Goal: Information Seeking & Learning: Learn about a topic

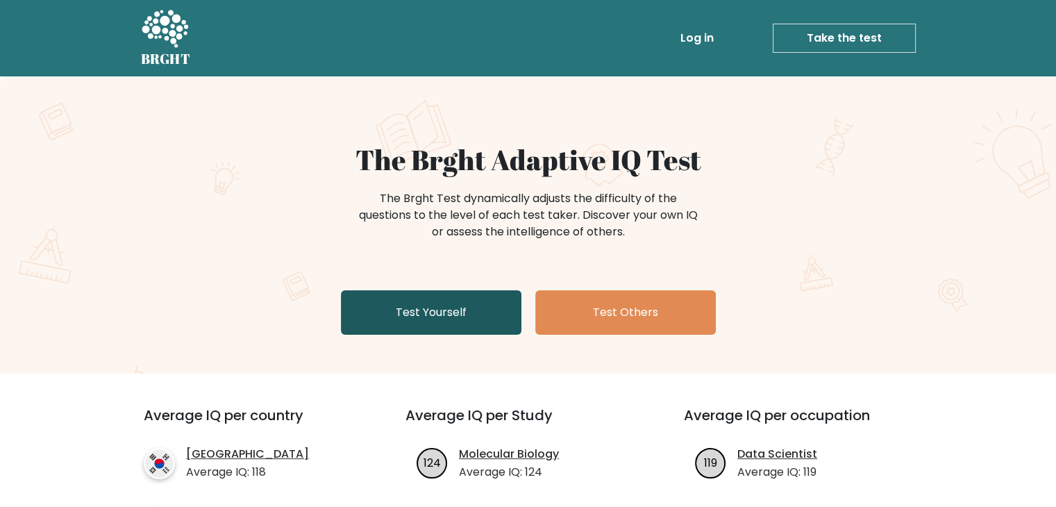
drag, startPoint x: 0, startPoint y: 0, endPoint x: 472, endPoint y: 291, distance: 554.1
click at [472, 291] on link "Test Yourself" at bounding box center [431, 312] width 181 height 44
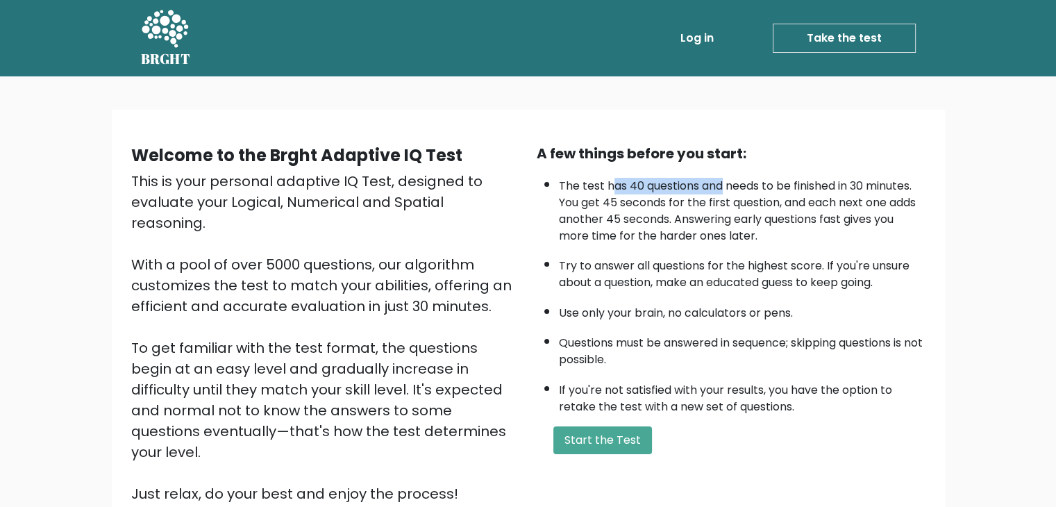
drag, startPoint x: 722, startPoint y: 176, endPoint x: 608, endPoint y: 190, distance: 114.8
click at [608, 190] on li "The test has 40 questions and needs to be finished in 30 minutes. You get 45 se…" at bounding box center [742, 208] width 367 height 74
click at [608, 192] on li "The test has 40 questions and needs to be finished in 30 minutes. You get 45 se…" at bounding box center [742, 208] width 367 height 74
click at [630, 198] on li "The test has 40 questions and needs to be finished in 30 minutes. You get 45 se…" at bounding box center [742, 208] width 367 height 74
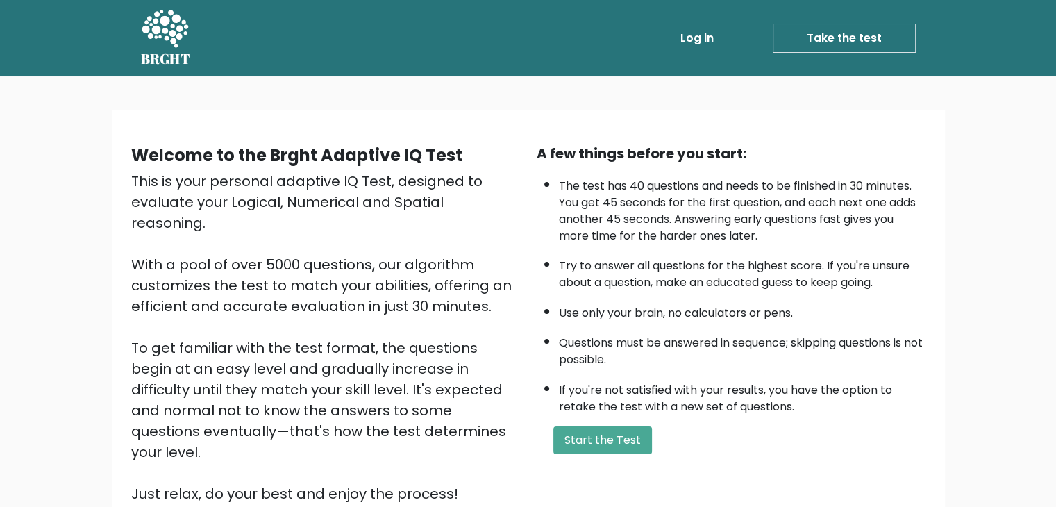
click at [767, 203] on li "The test has 40 questions and needs to be finished in 30 minutes. You get 45 se…" at bounding box center [742, 208] width 367 height 74
click at [692, 229] on li "The test has 40 questions and needs to be finished in 30 minutes. You get 45 se…" at bounding box center [742, 208] width 367 height 74
click at [637, 384] on li "If you're not satisfied with your results, you have the option to retake the te…" at bounding box center [742, 395] width 367 height 40
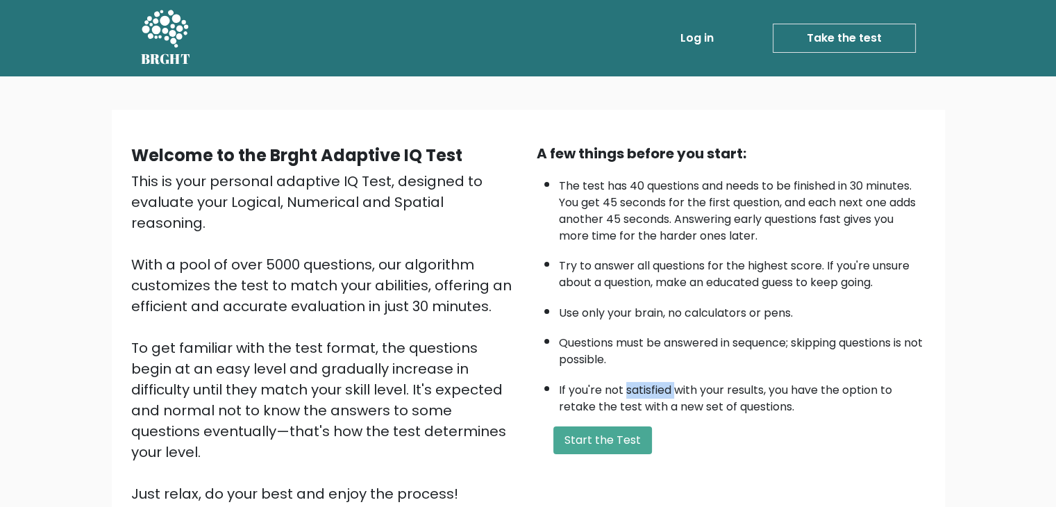
click at [638, 384] on li "If you're not satisfied with your results, you have the option to retake the te…" at bounding box center [742, 395] width 367 height 40
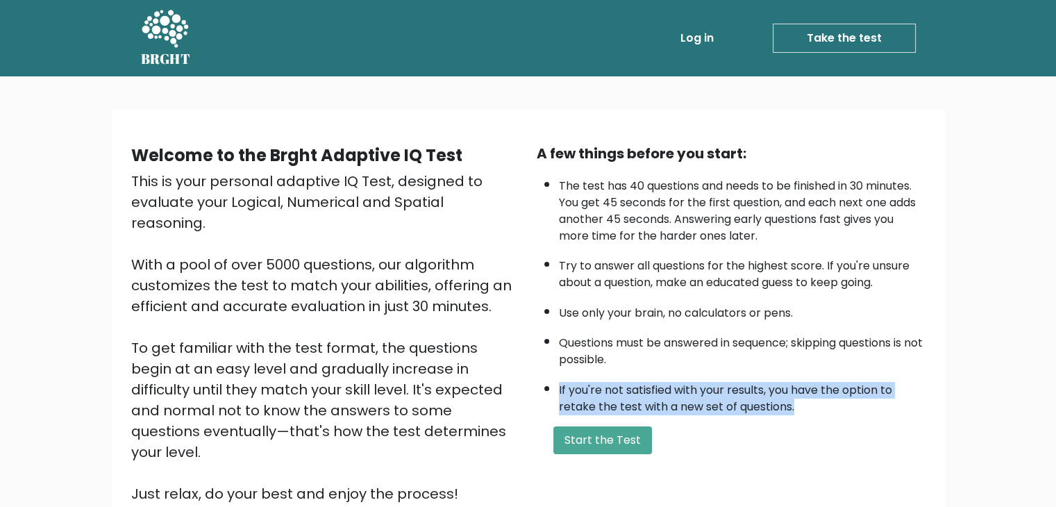
click at [639, 382] on li "If you're not satisfied with your results, you have the option to retake the te…" at bounding box center [742, 395] width 367 height 40
click at [687, 392] on li "If you're not satisfied with your results, you have the option to retake the te…" at bounding box center [742, 395] width 367 height 40
click at [686, 392] on li "If you're not satisfied with your results, you have the option to retake the te…" at bounding box center [742, 395] width 367 height 40
click at [723, 381] on li "If you're not satisfied with your results, you have the option to retake the te…" at bounding box center [742, 395] width 367 height 40
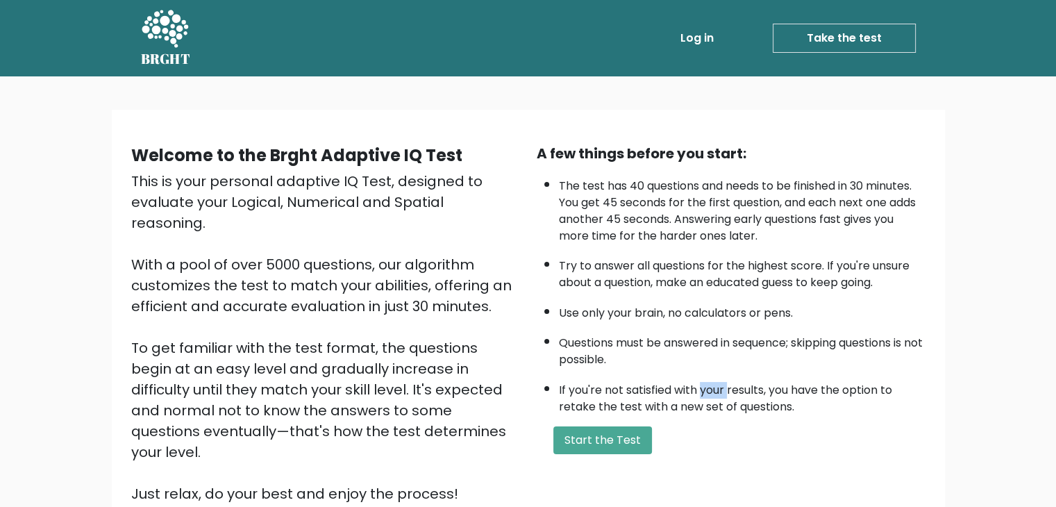
click at [723, 381] on li "If you're not satisfied with your results, you have the option to retake the te…" at bounding box center [742, 395] width 367 height 40
click at [678, 380] on li "If you're not satisfied with your results, you have the option to retake the te…" at bounding box center [742, 395] width 367 height 40
click at [672, 398] on li "If you're not satisfied with your results, you have the option to retake the te…" at bounding box center [742, 395] width 367 height 40
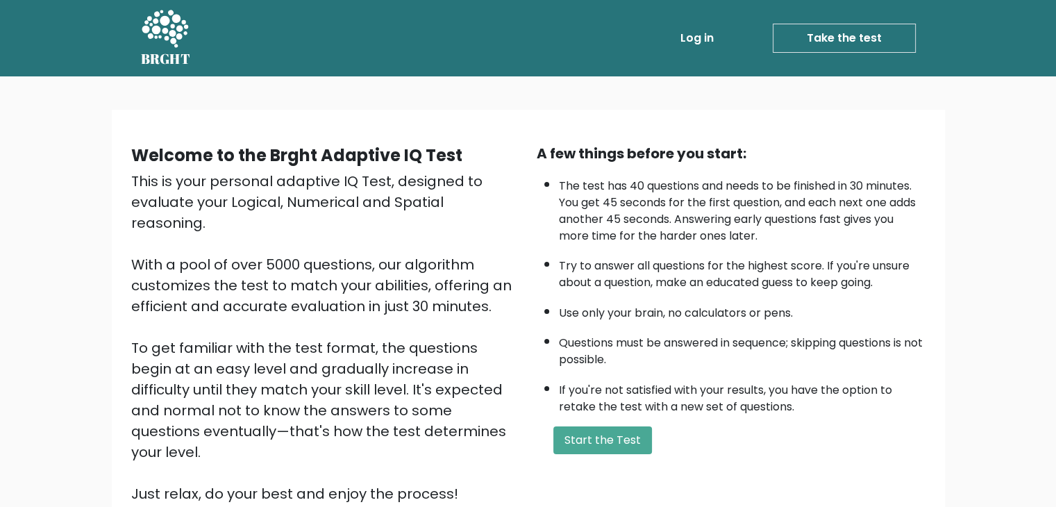
click at [664, 382] on li "If you're not satisfied with your results, you have the option to retake the te…" at bounding box center [742, 395] width 367 height 40
click at [719, 387] on li "If you're not satisfied with your results, you have the option to retake the te…" at bounding box center [742, 395] width 367 height 40
click at [647, 369] on ul "The test has 40 questions and needs to be finished in 30 minutes. You get 45 se…" at bounding box center [731, 293] width 389 height 244
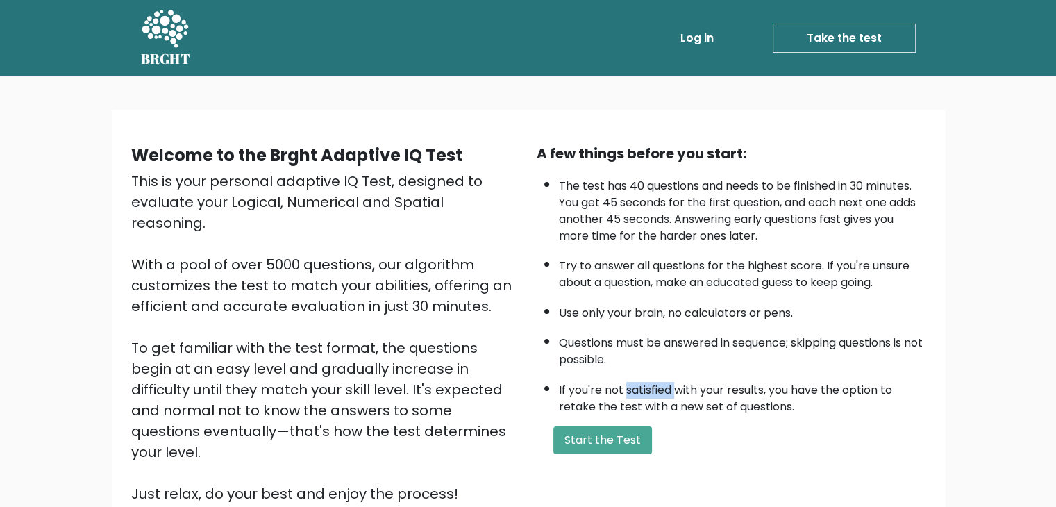
click at [647, 369] on ul "The test has 40 questions and needs to be finished in 30 minutes. You get 45 se…" at bounding box center [731, 293] width 389 height 244
click at [612, 433] on button "Start the Test" at bounding box center [602, 440] width 99 height 28
